Goal: Task Accomplishment & Management: Use online tool/utility

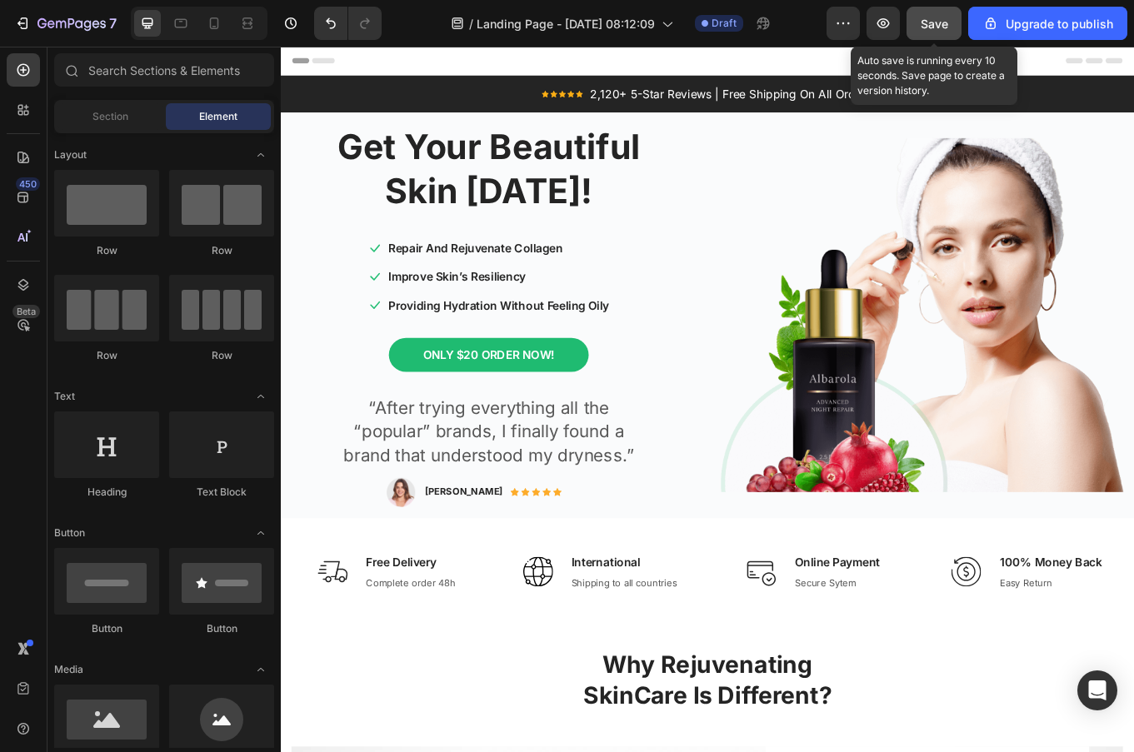
click at [933, 28] on span "Save" at bounding box center [933, 24] width 27 height 14
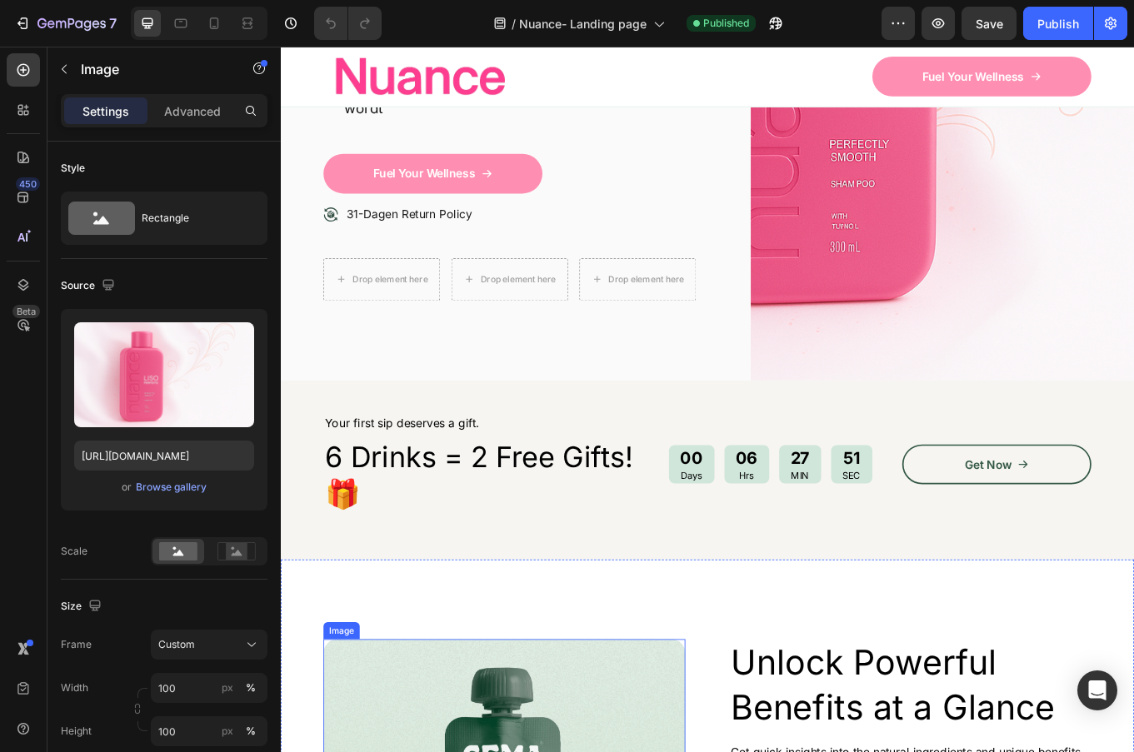
scroll to position [269, 0]
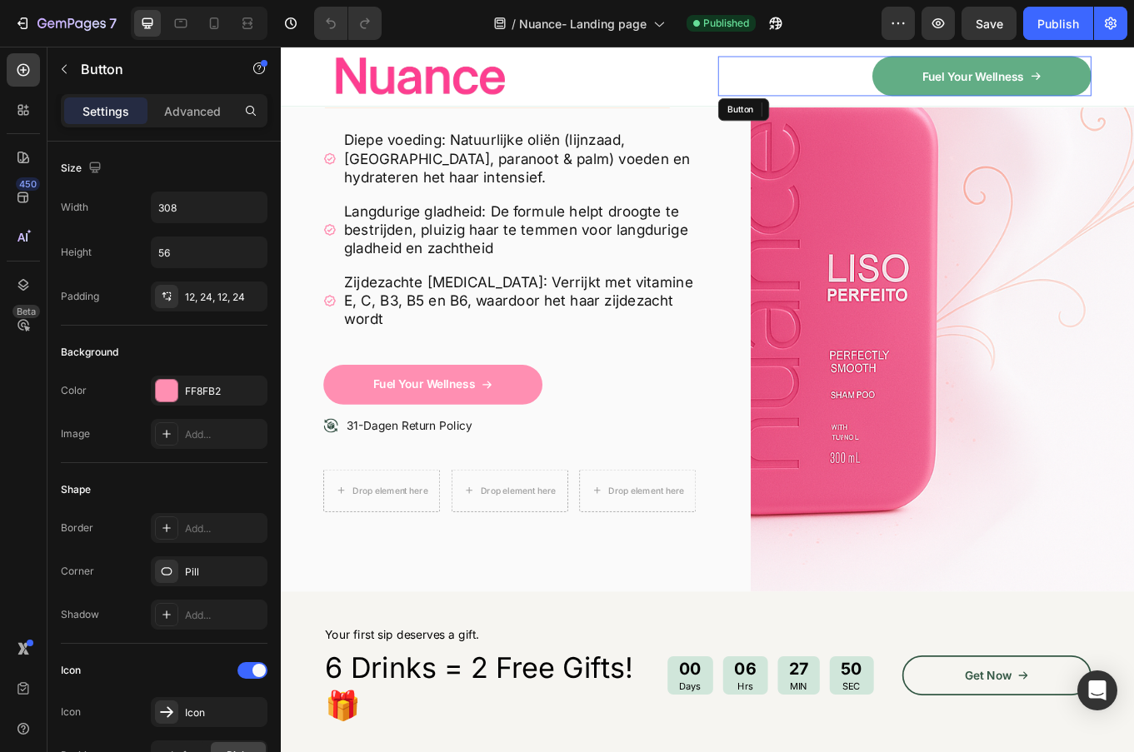
click at [1007, 80] on link "Fuel Your Wellness" at bounding box center [1102, 81] width 257 height 47
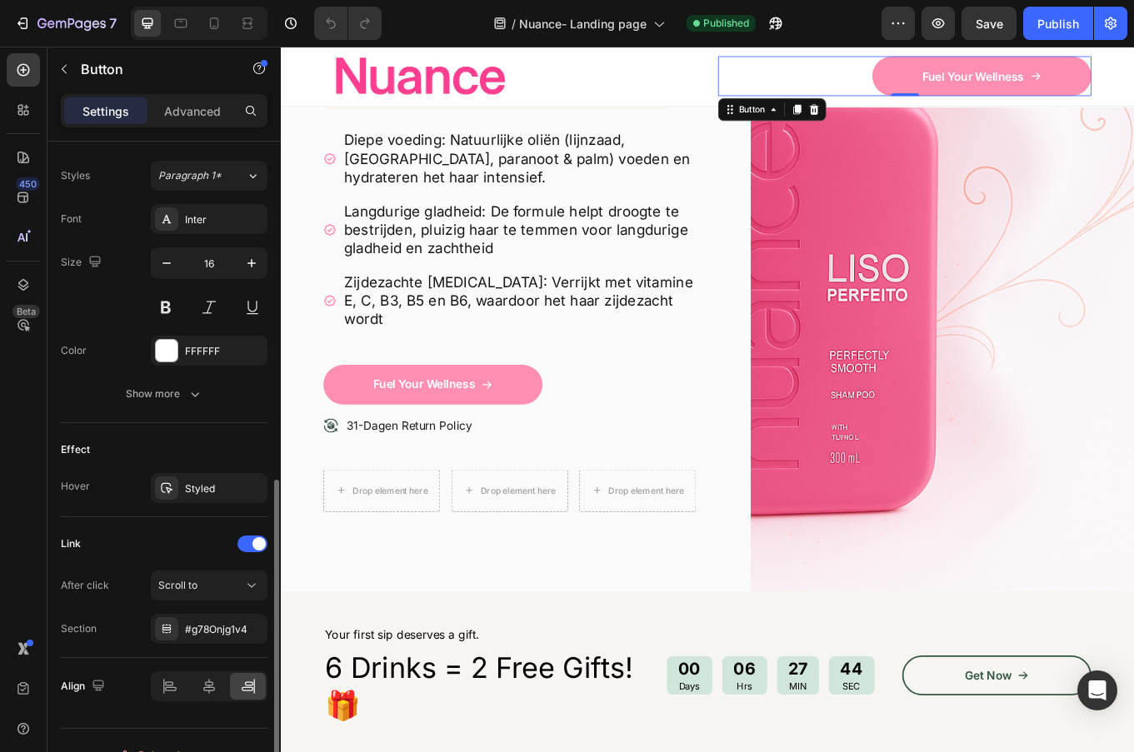
scroll to position [755, 0]
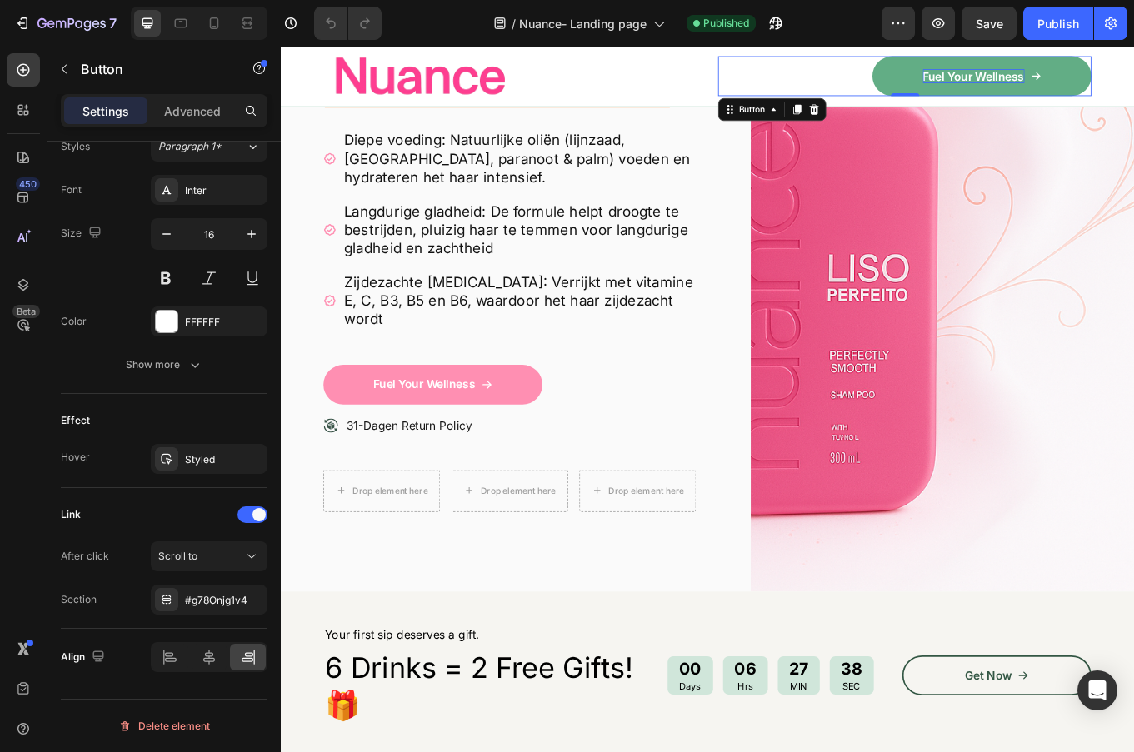
click at [1117, 77] on p "Fuel Your Wellness" at bounding box center [1092, 81] width 119 height 17
click at [1133, 92] on link "Fuel Your Wellness" at bounding box center [1102, 81] width 257 height 47
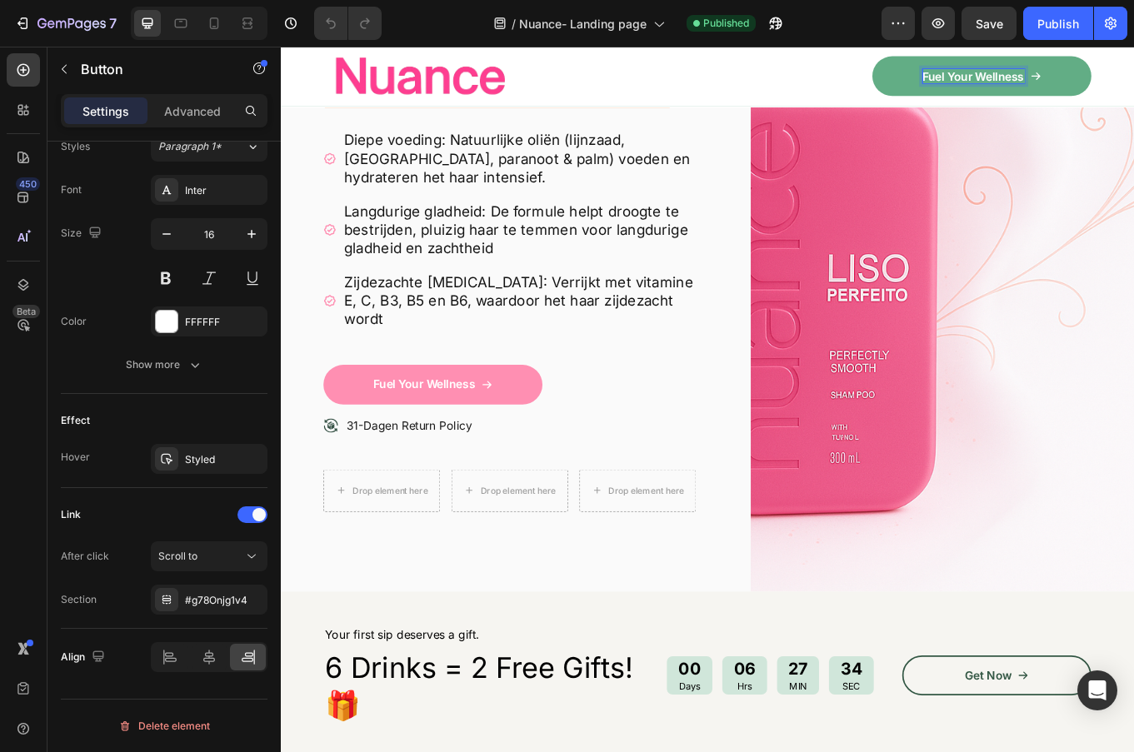
click at [989, 77] on link "Fuel Your Wellness" at bounding box center [1102, 81] width 257 height 47
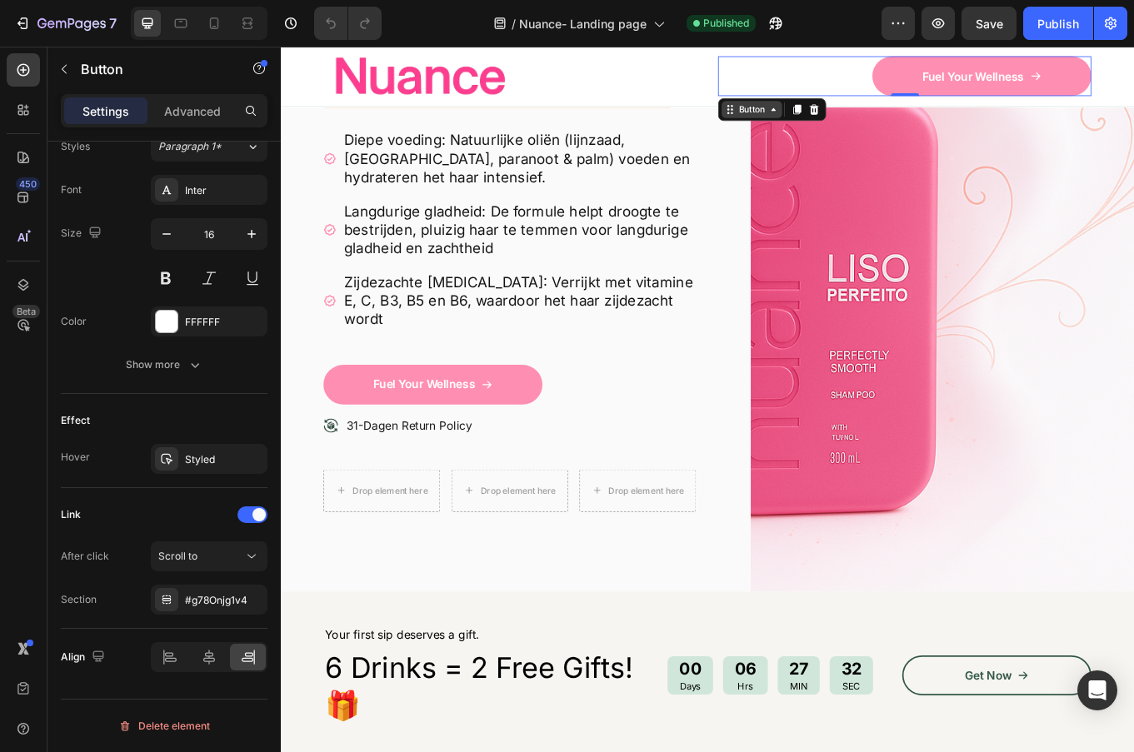
click at [862, 127] on icon at bounding box center [857, 120] width 13 height 13
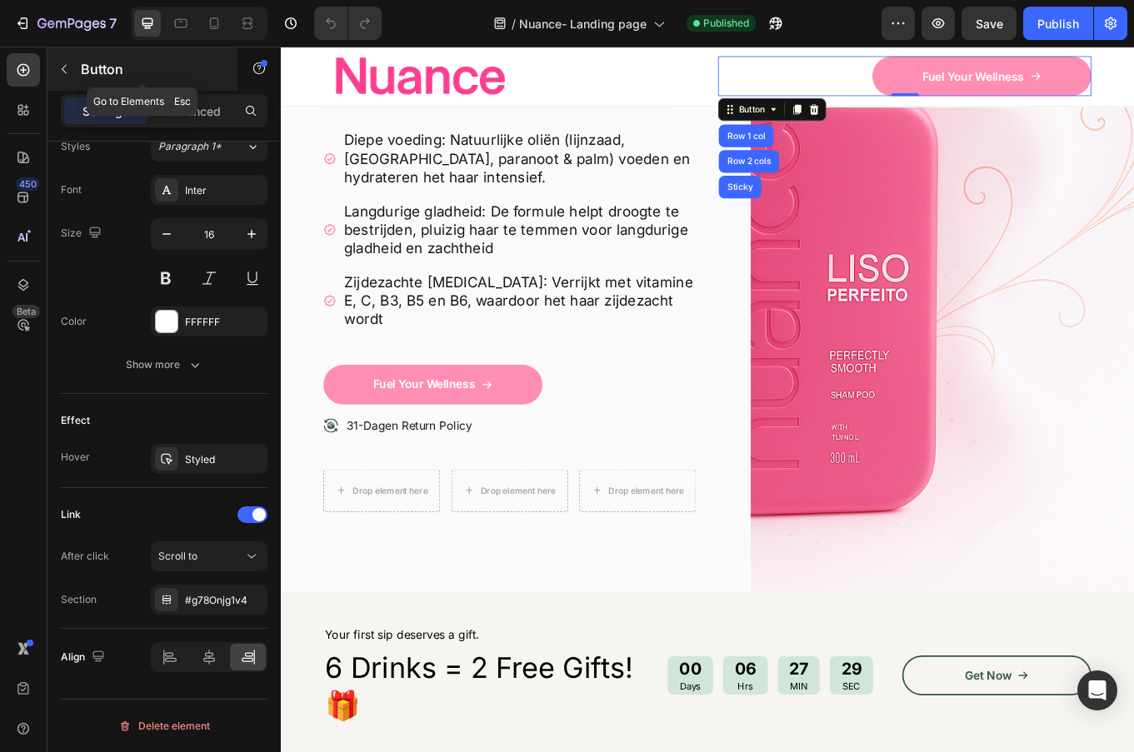
click at [61, 72] on icon "button" at bounding box center [63, 68] width 13 height 13
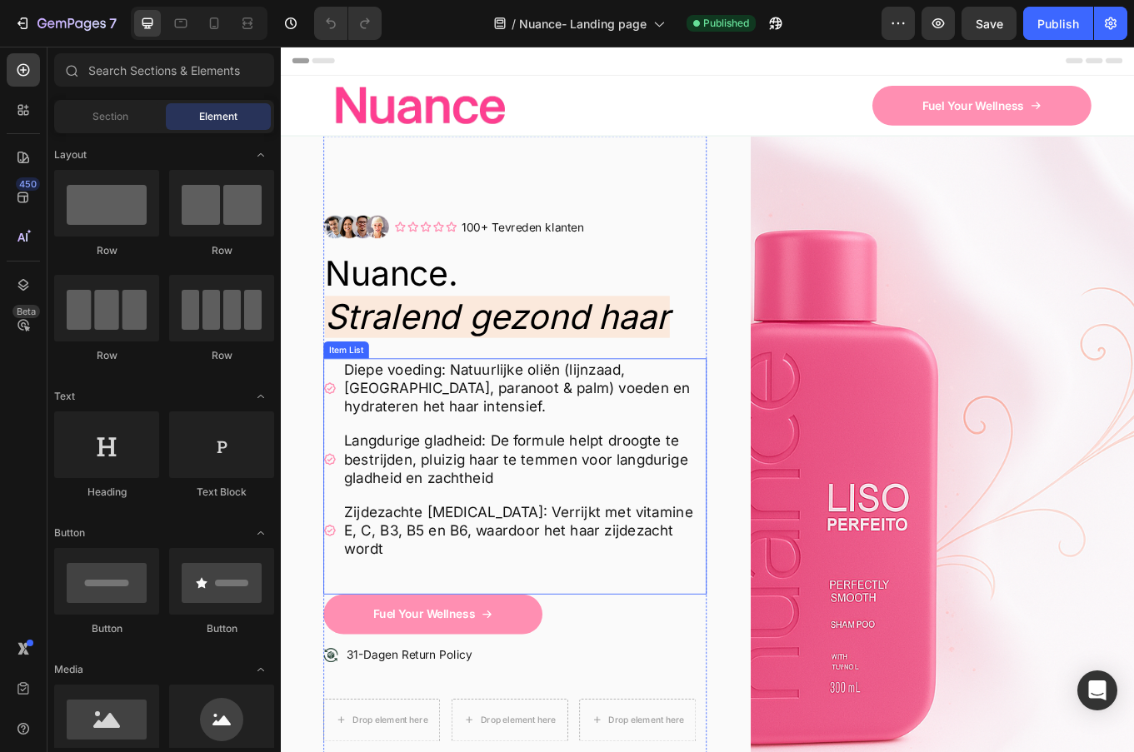
scroll to position [0, 0]
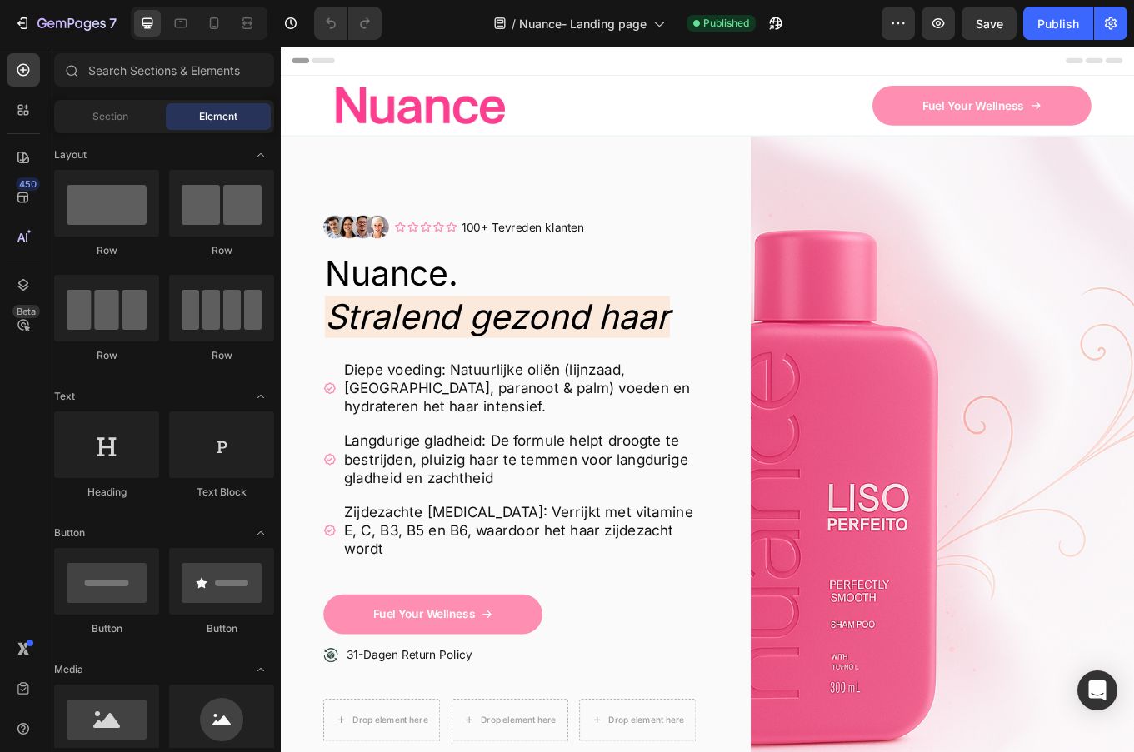
click at [315, 66] on span "Header" at bounding box center [330, 63] width 37 height 17
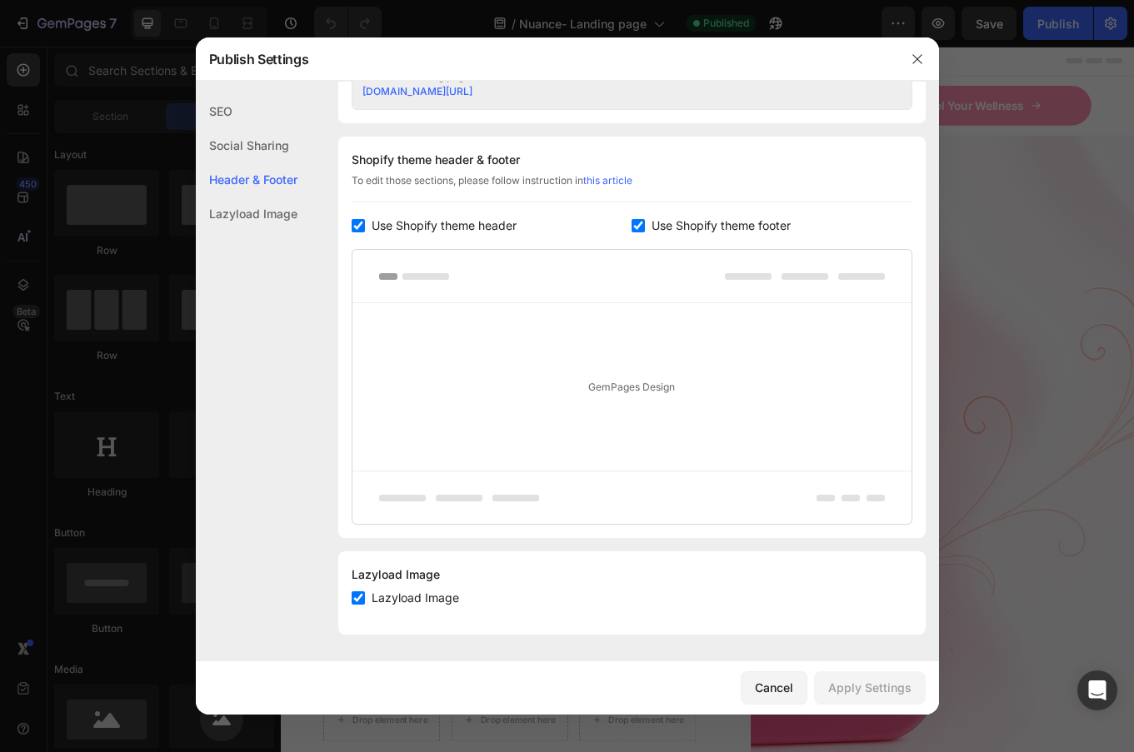
scroll to position [731, 0]
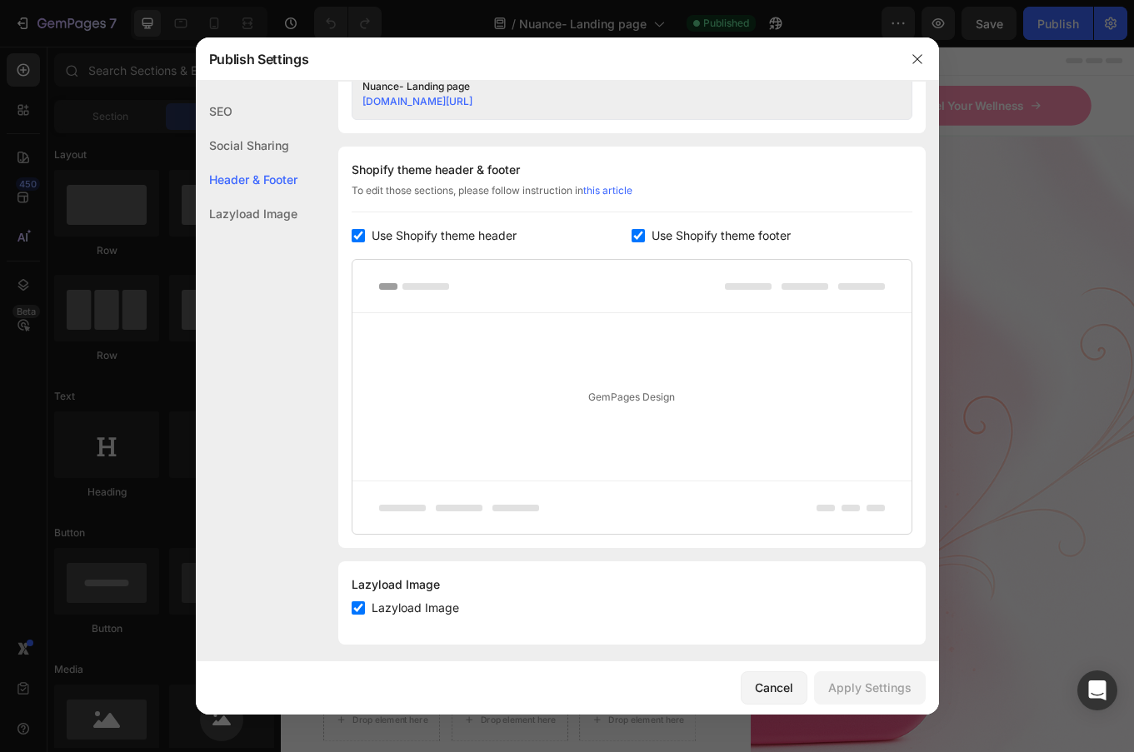
click at [417, 227] on span "Use Shopify theme header" at bounding box center [443, 236] width 145 height 20
checkbox input "false"
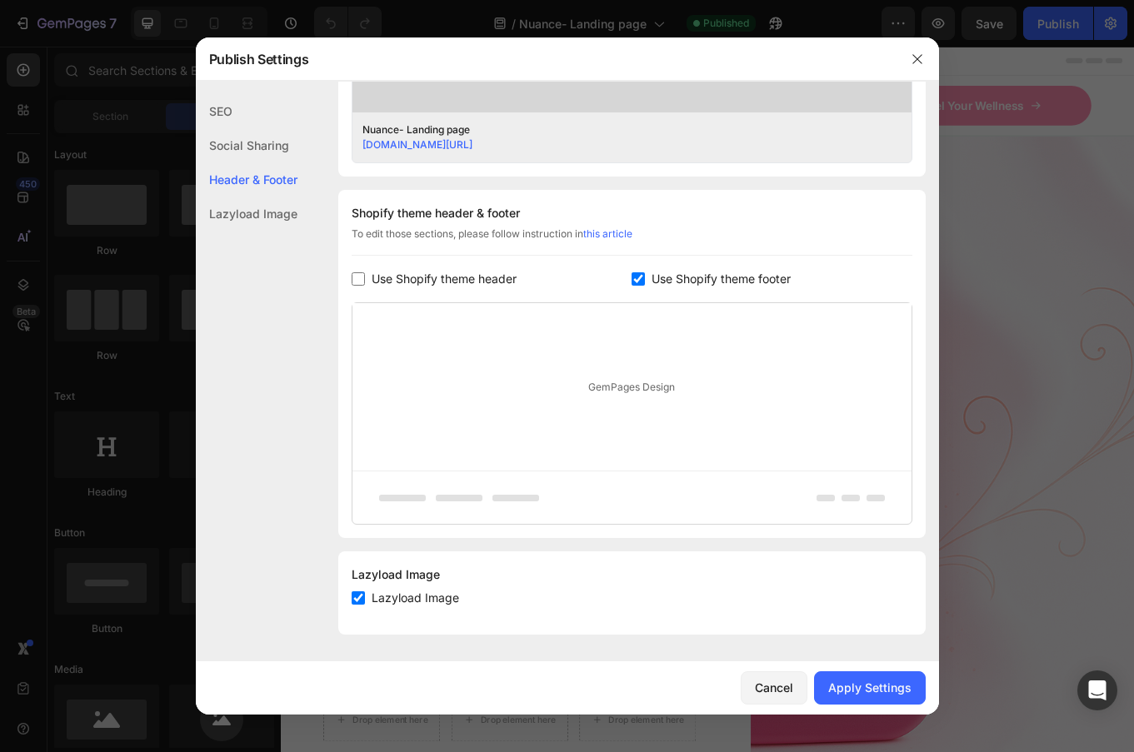
click at [652, 284] on span "Use Shopify theme footer" at bounding box center [720, 279] width 139 height 20
checkbox input "false"
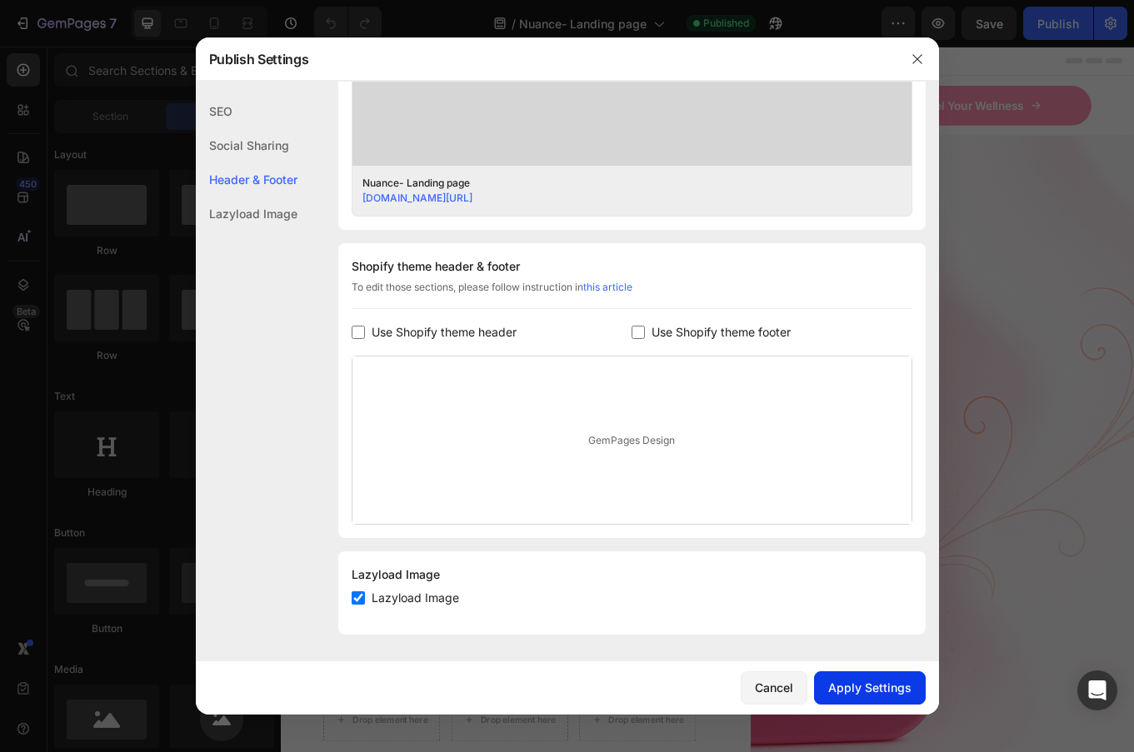
click at [882, 687] on div "Apply Settings" at bounding box center [869, 687] width 83 height 17
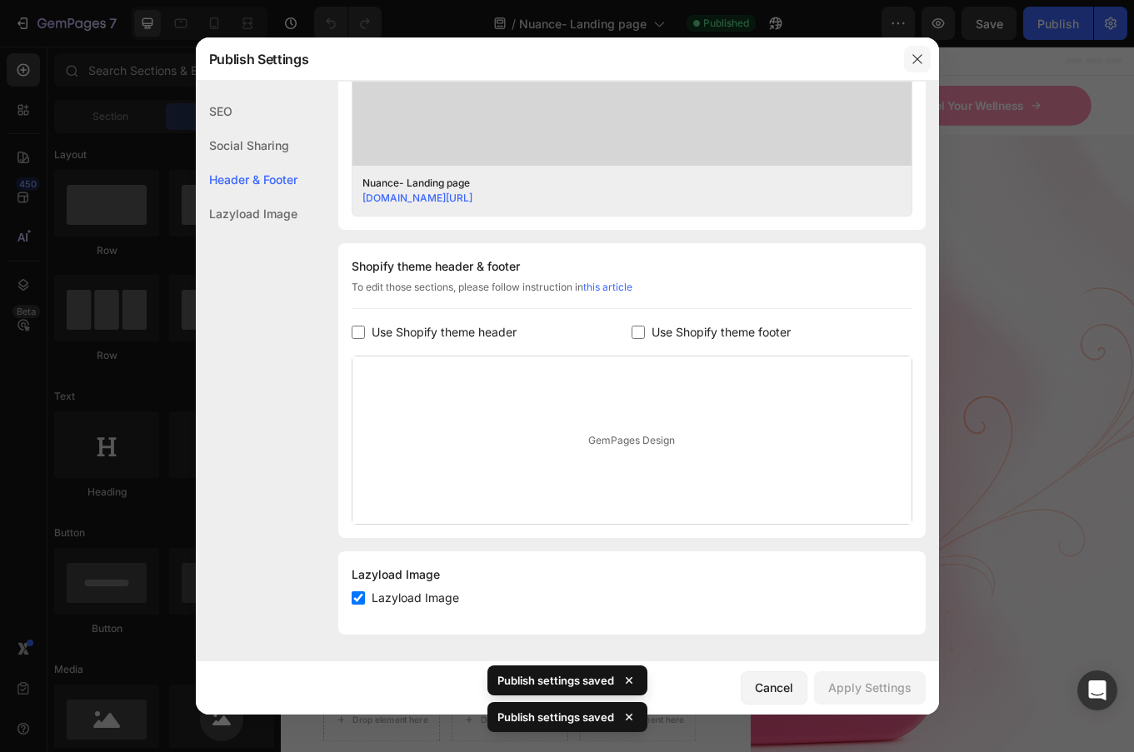
click at [917, 59] on icon "button" at bounding box center [916, 58] width 9 height 9
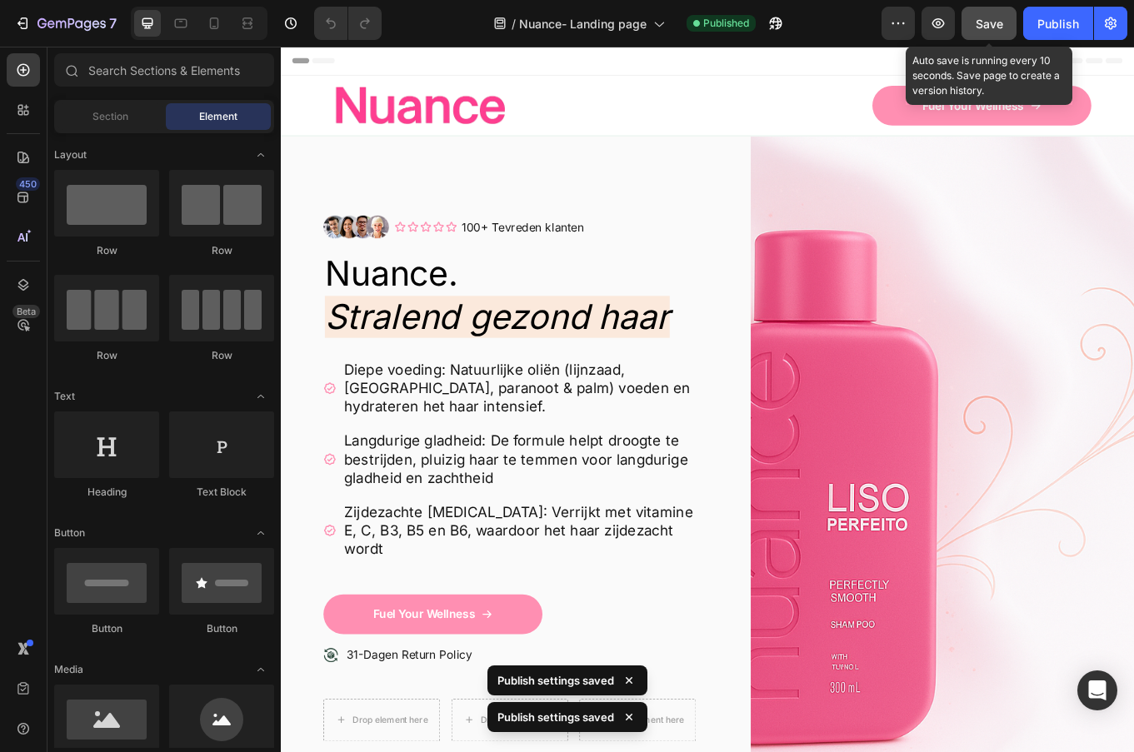
click at [979, 22] on span "Save" at bounding box center [988, 24] width 27 height 14
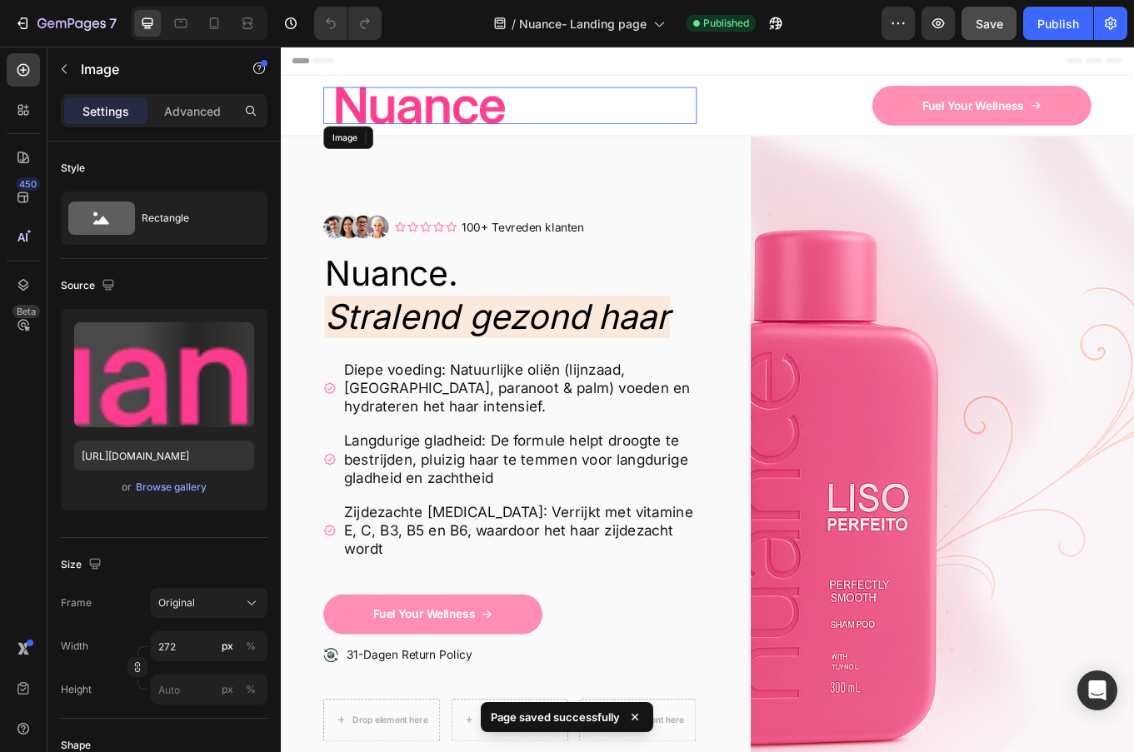
click at [483, 128] on img at bounding box center [444, 115] width 227 height 43
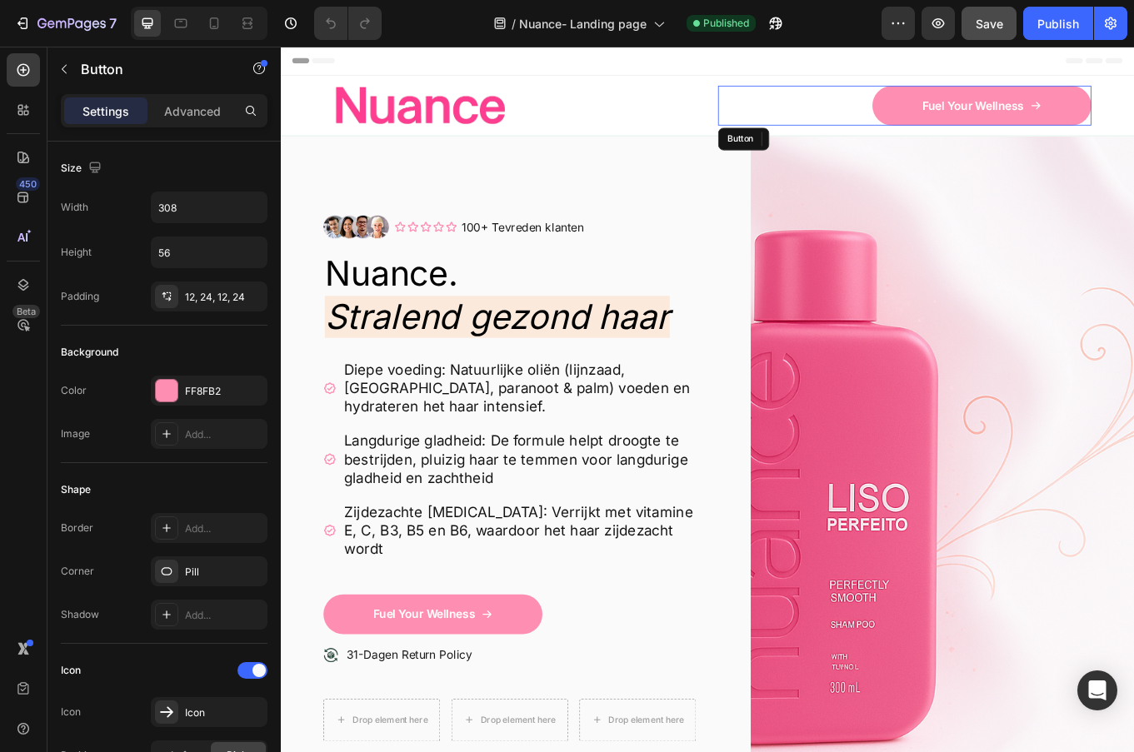
click at [946, 105] on div "Fuel Your Wellness Button" at bounding box center [1011, 115] width 437 height 47
click at [185, 116] on p "Advanced" at bounding box center [192, 110] width 57 height 17
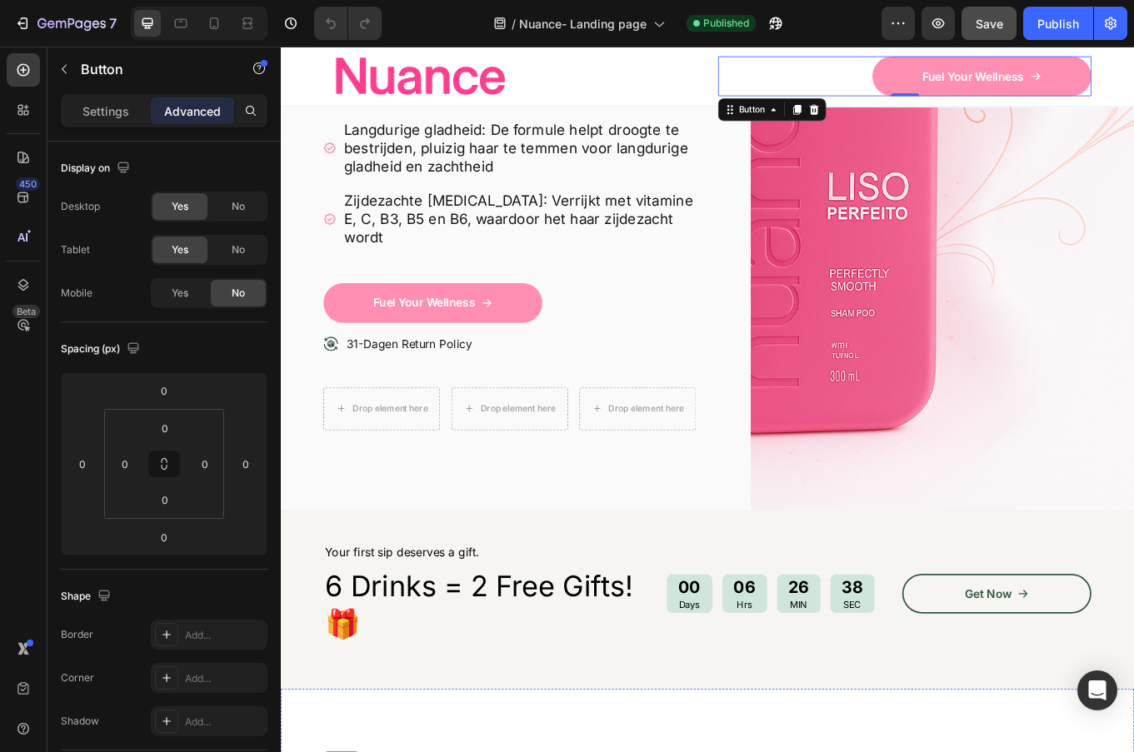
scroll to position [363, 0]
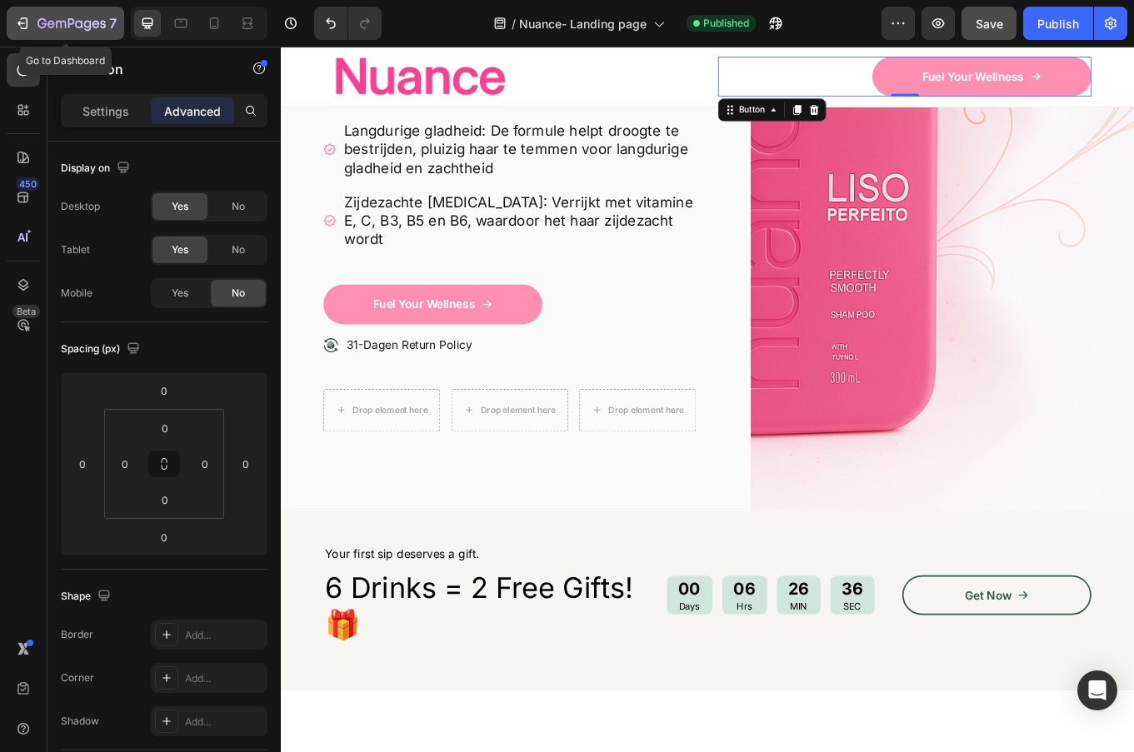
click at [59, 8] on button "7" at bounding box center [65, 23] width 117 height 33
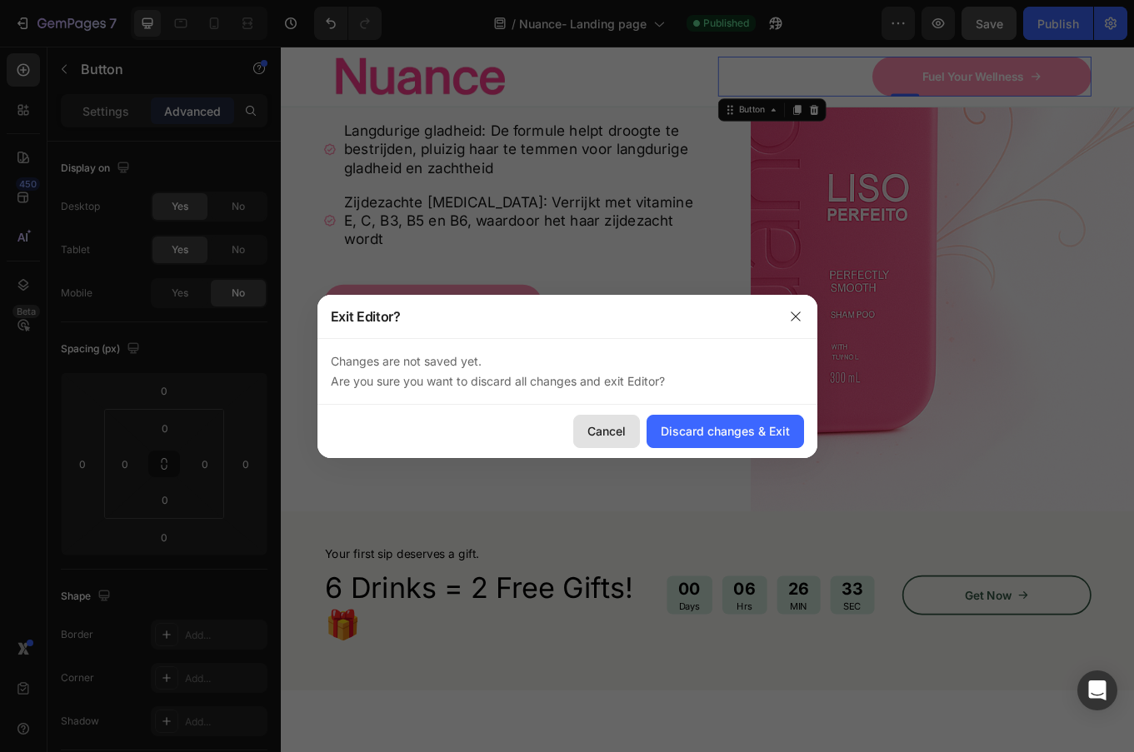
click at [619, 442] on button "Cancel" at bounding box center [606, 431] width 67 height 33
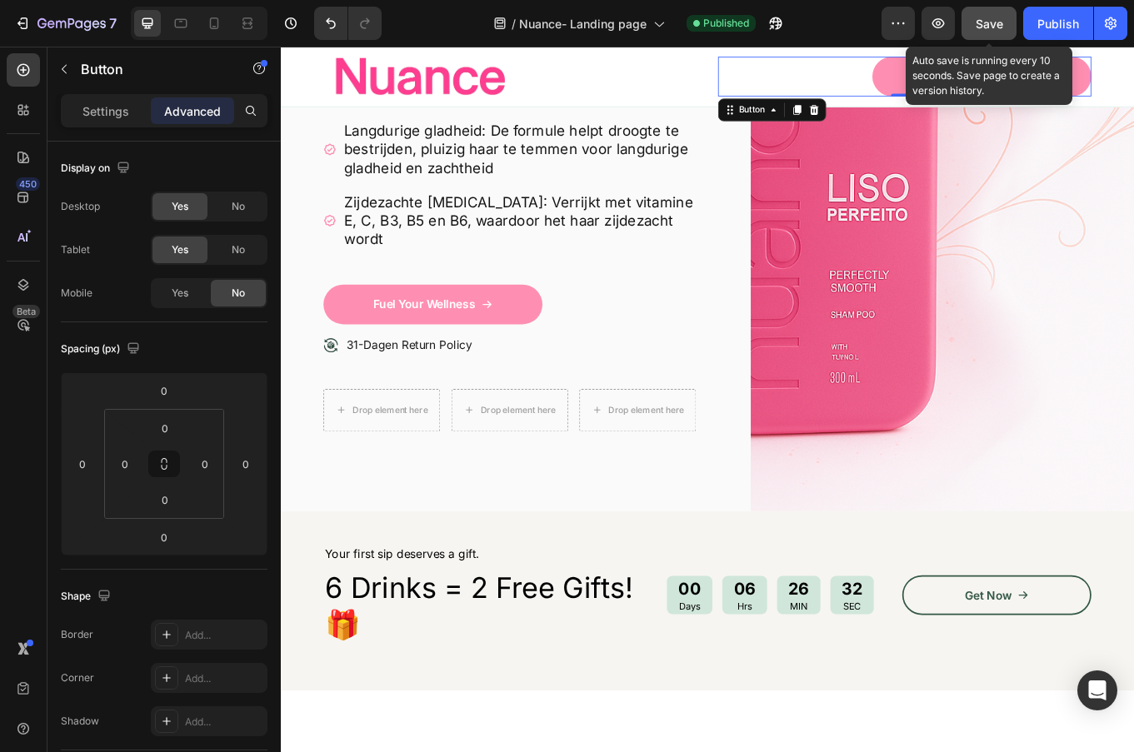
click at [996, 35] on button "Save" at bounding box center [988, 23] width 55 height 33
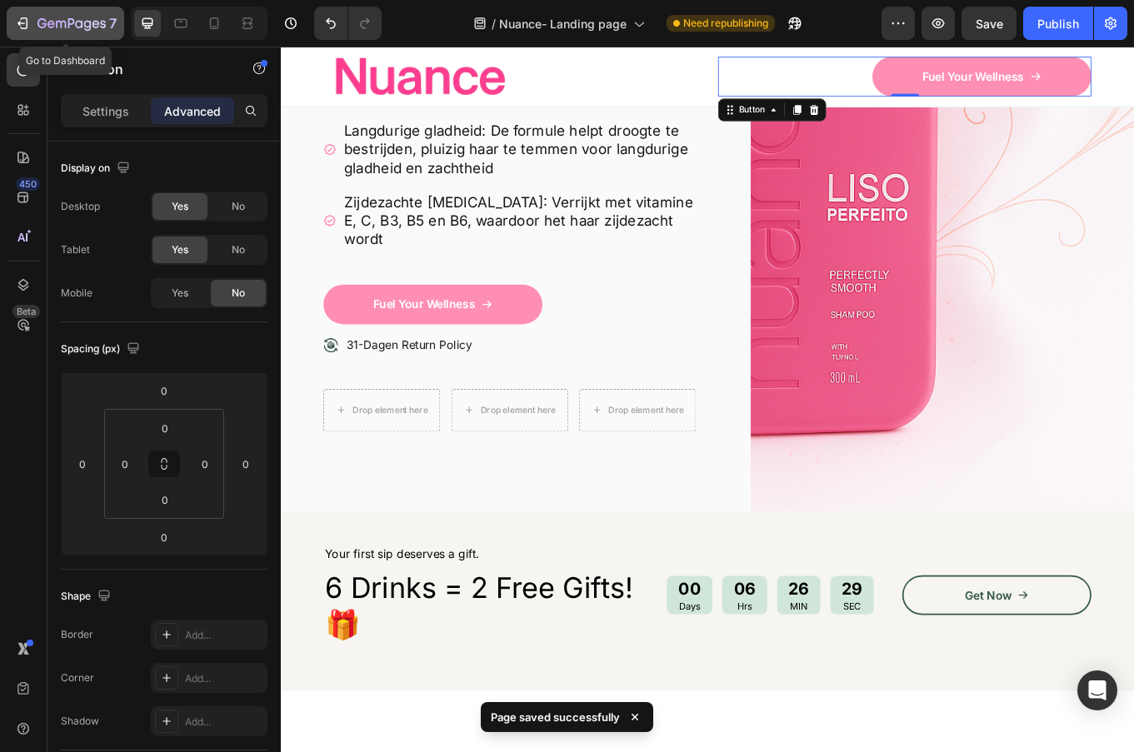
click at [69, 25] on icon "button" at bounding box center [71, 23] width 7 height 10
